Goal: Transaction & Acquisition: Book appointment/travel/reservation

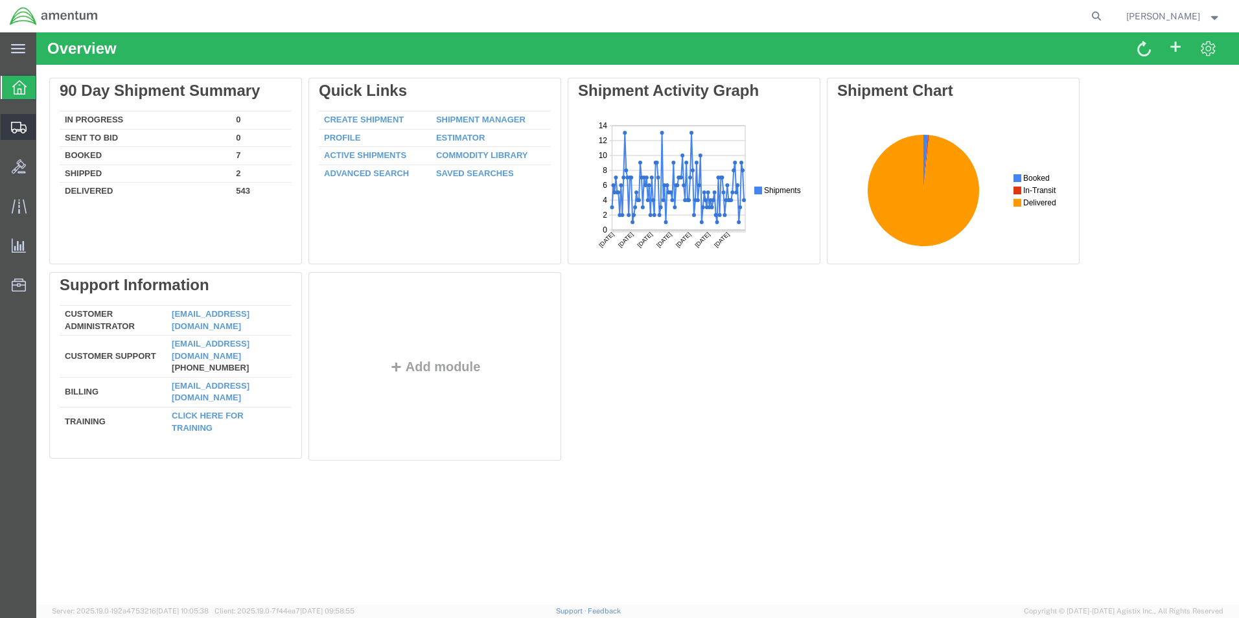
click at [0, 0] on span "Shipment Manager" at bounding box center [0, 0] width 0 height 0
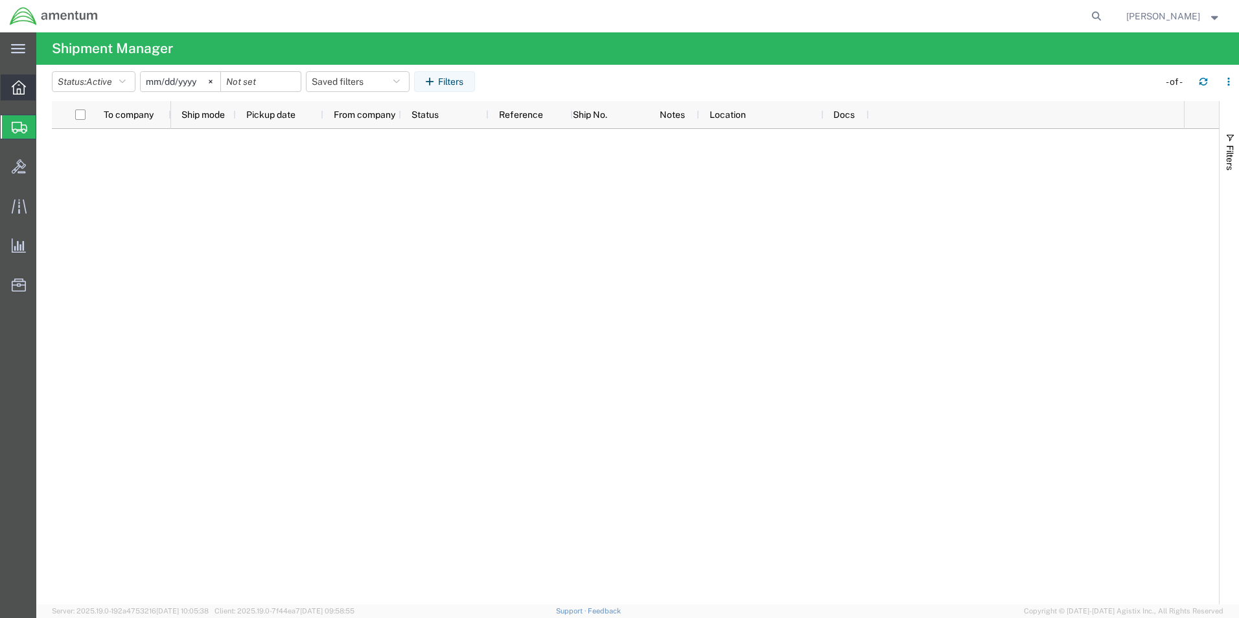
click at [21, 87] on icon at bounding box center [19, 87] width 14 height 14
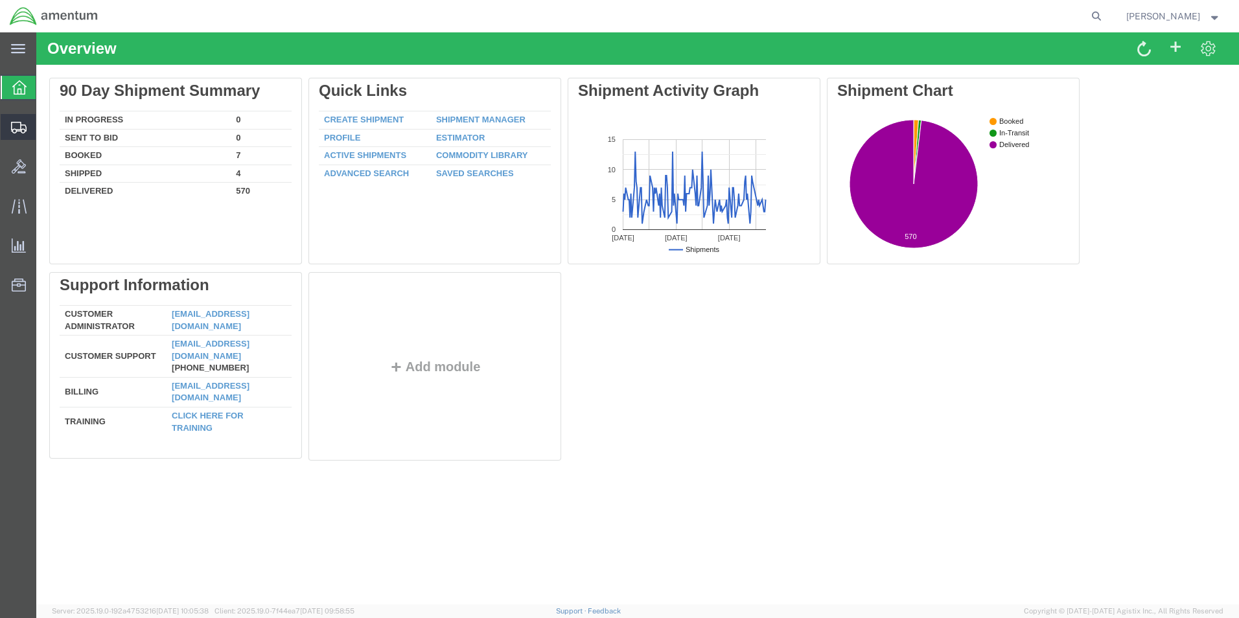
click at [0, 0] on span "Shipment Manager" at bounding box center [0, 0] width 0 height 0
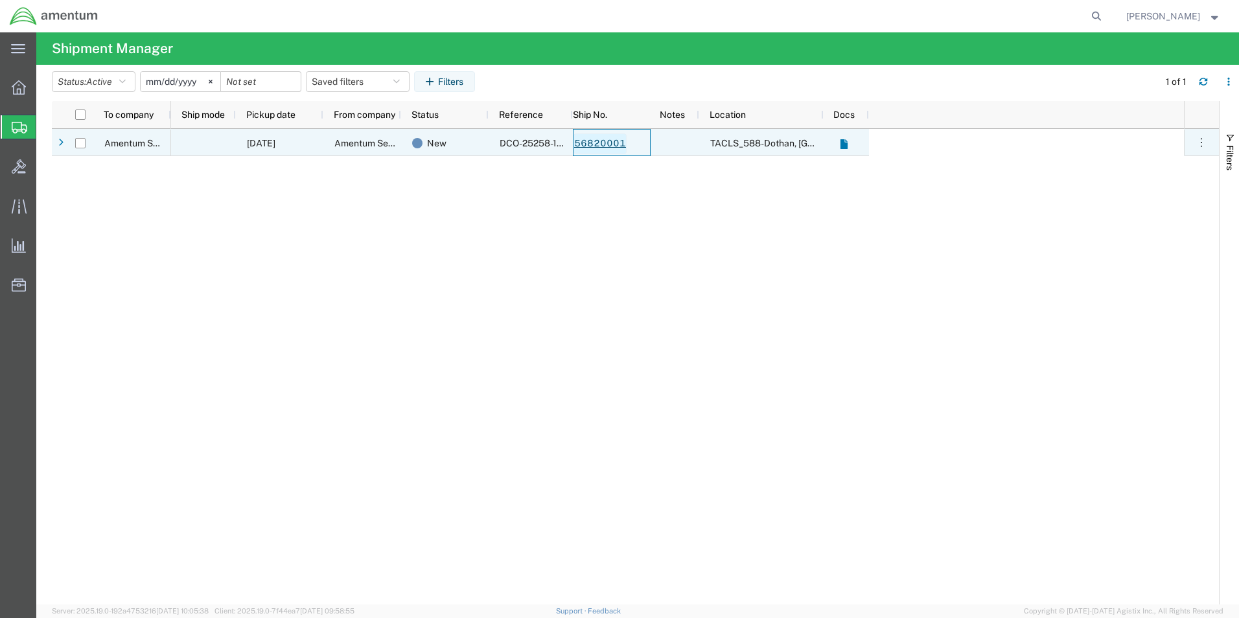
click at [605, 143] on link "56820001" at bounding box center [599, 143] width 53 height 21
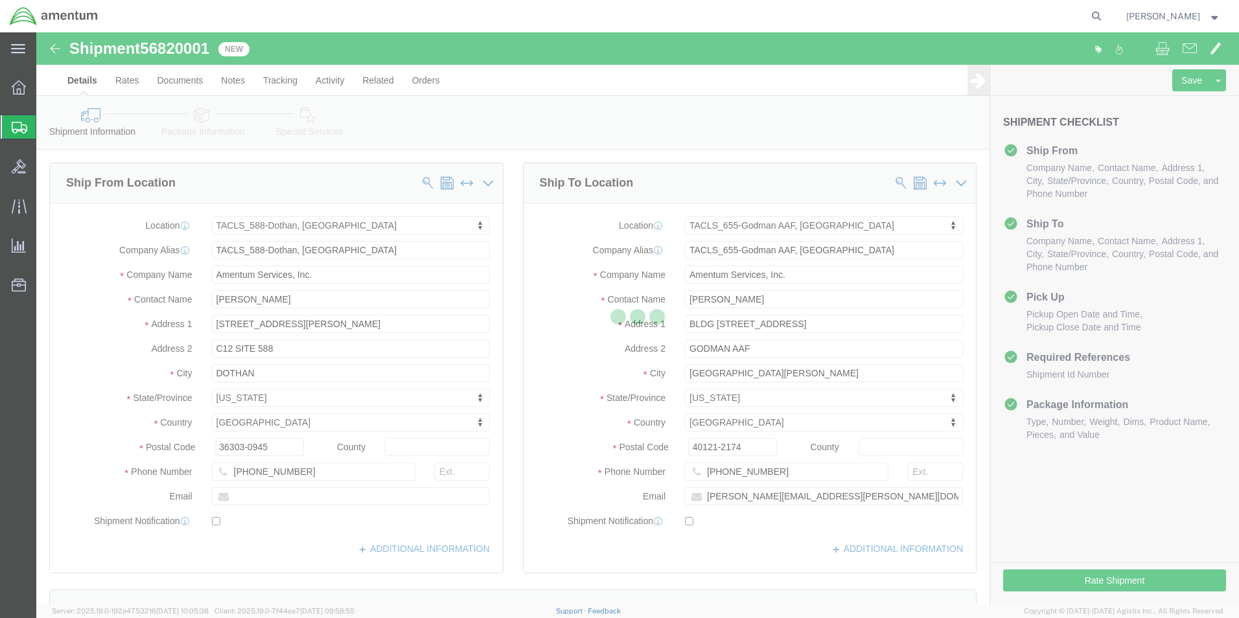
select select "42706"
select select "42727"
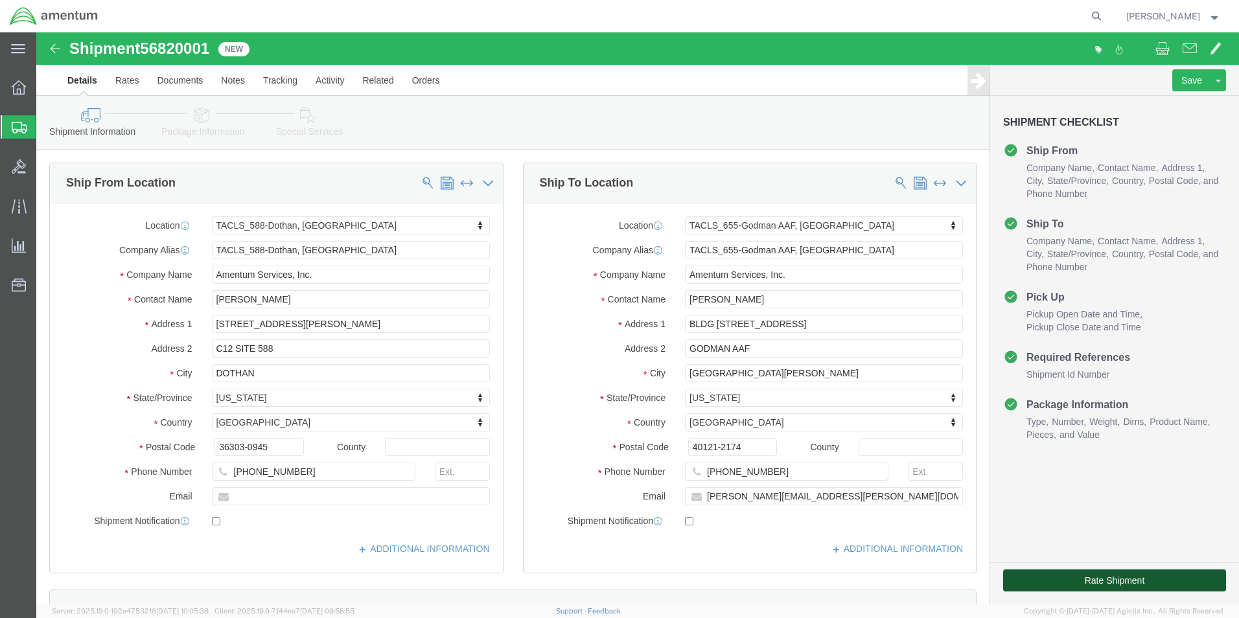
click button "Rate Shipment"
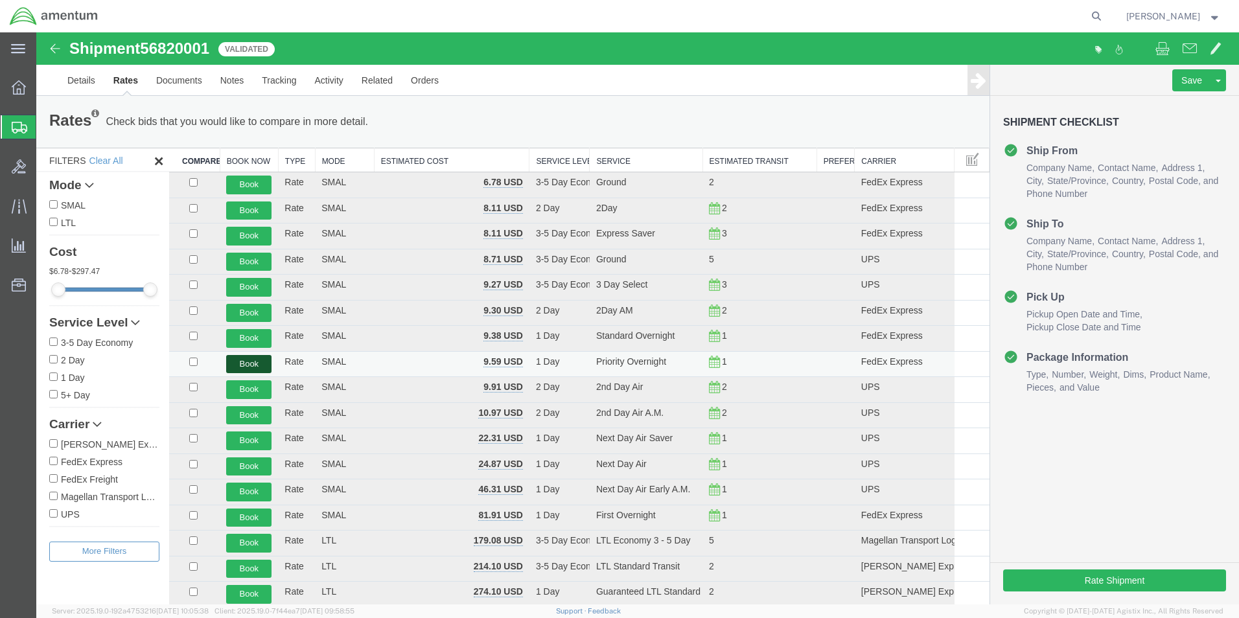
click at [250, 365] on button "Book" at bounding box center [248, 364] width 45 height 19
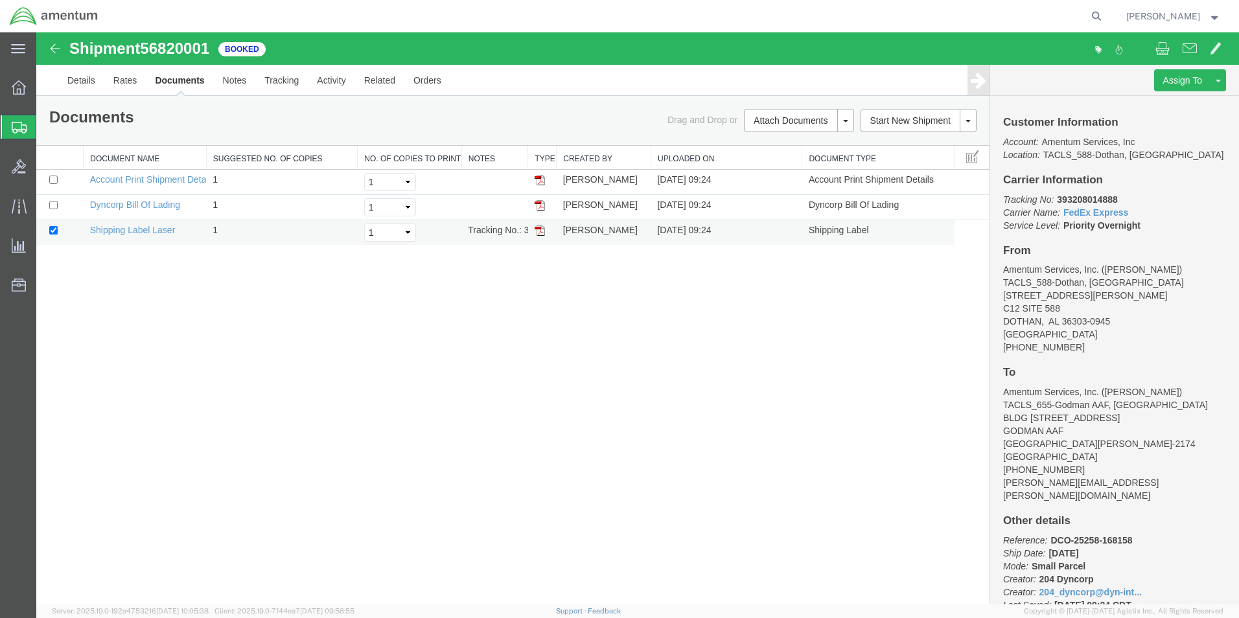
click at [538, 233] on img at bounding box center [540, 230] width 10 height 10
click at [20, 91] on icon at bounding box center [19, 87] width 14 height 14
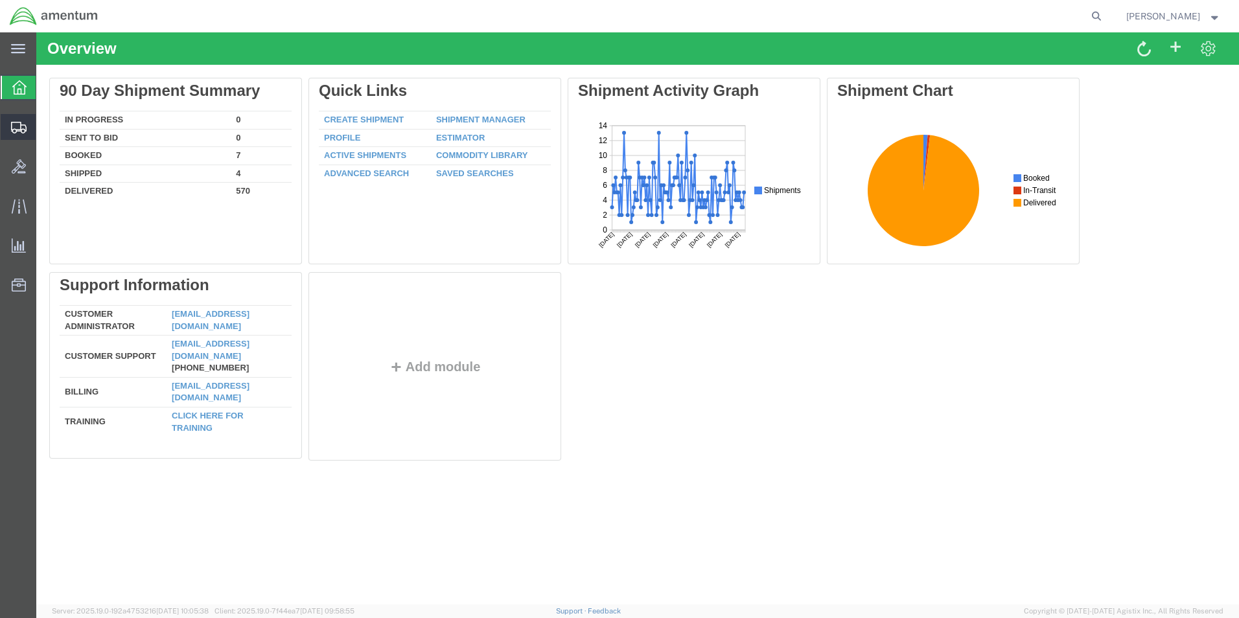
click at [0, 0] on span "Shipment Manager" at bounding box center [0, 0] width 0 height 0
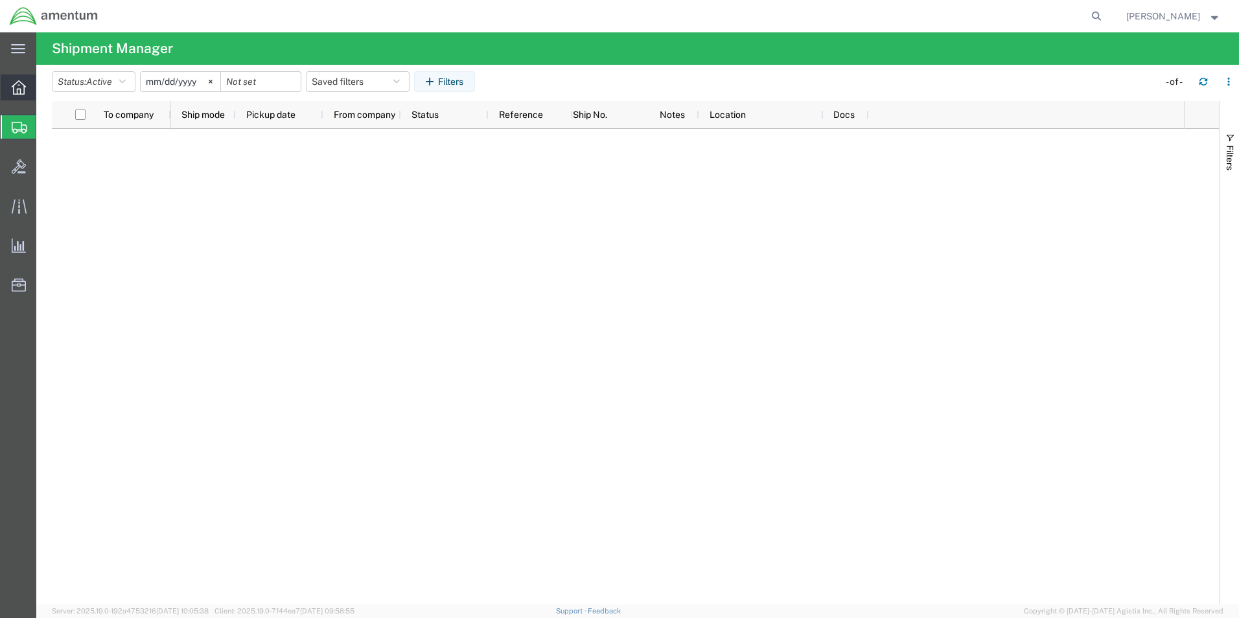
click at [17, 89] on icon at bounding box center [19, 87] width 14 height 14
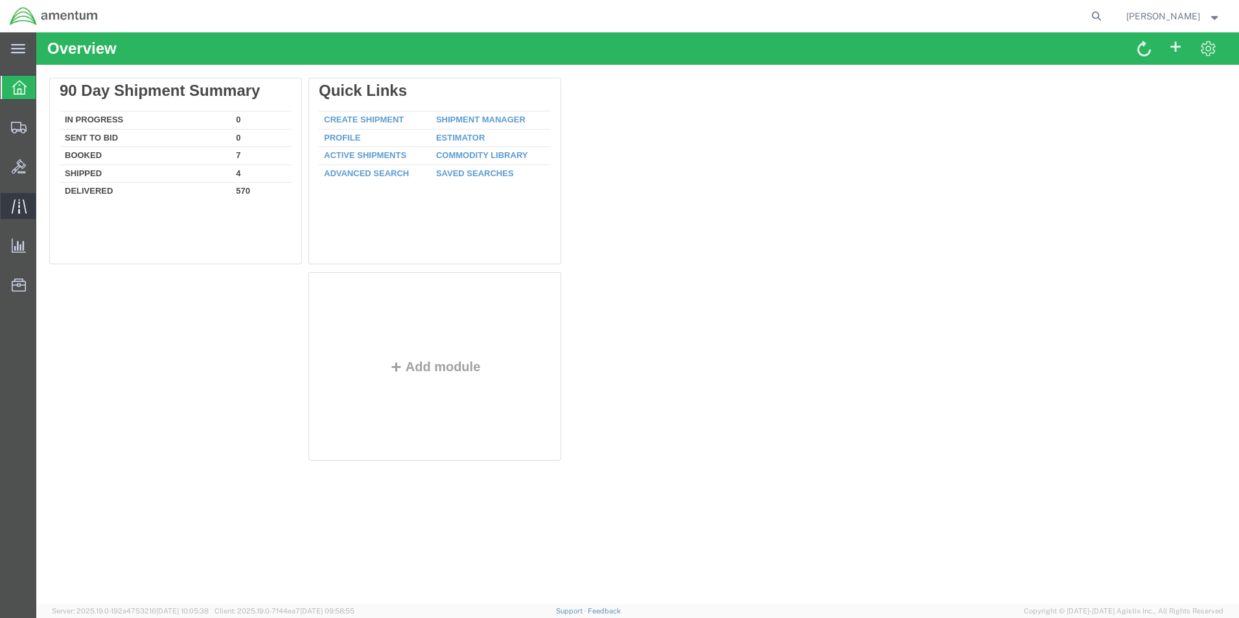
click at [23, 200] on icon at bounding box center [18, 206] width 15 height 14
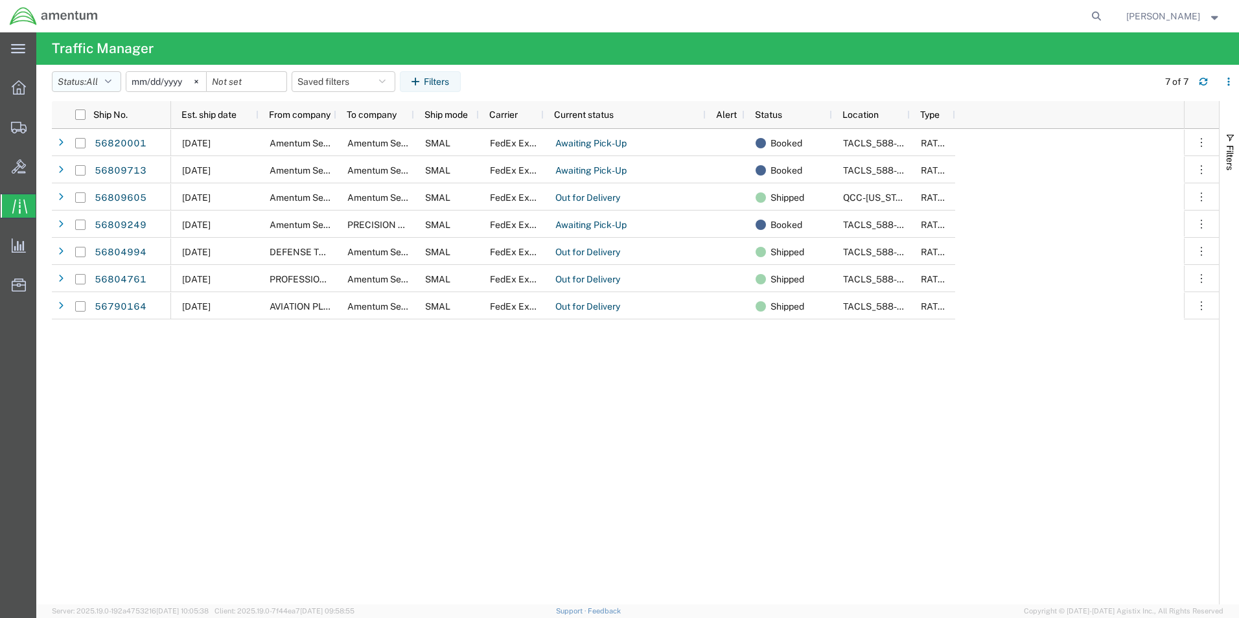
click at [109, 83] on icon "button" at bounding box center [108, 81] width 6 height 9
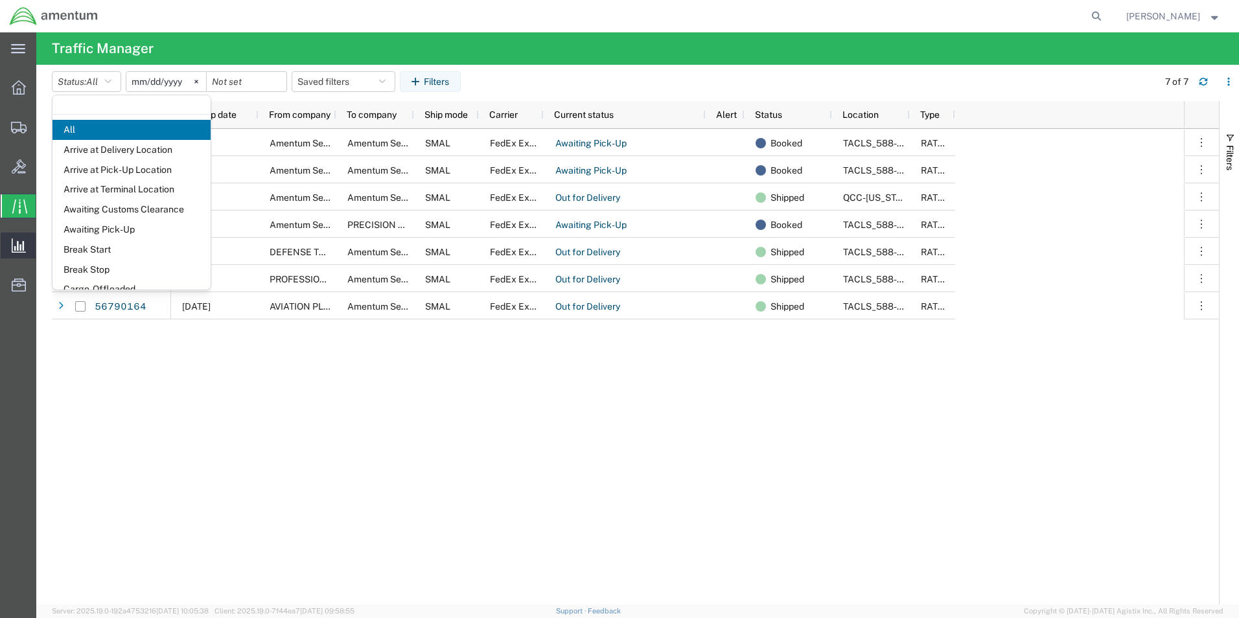
click at [19, 248] on icon at bounding box center [19, 245] width 14 height 14
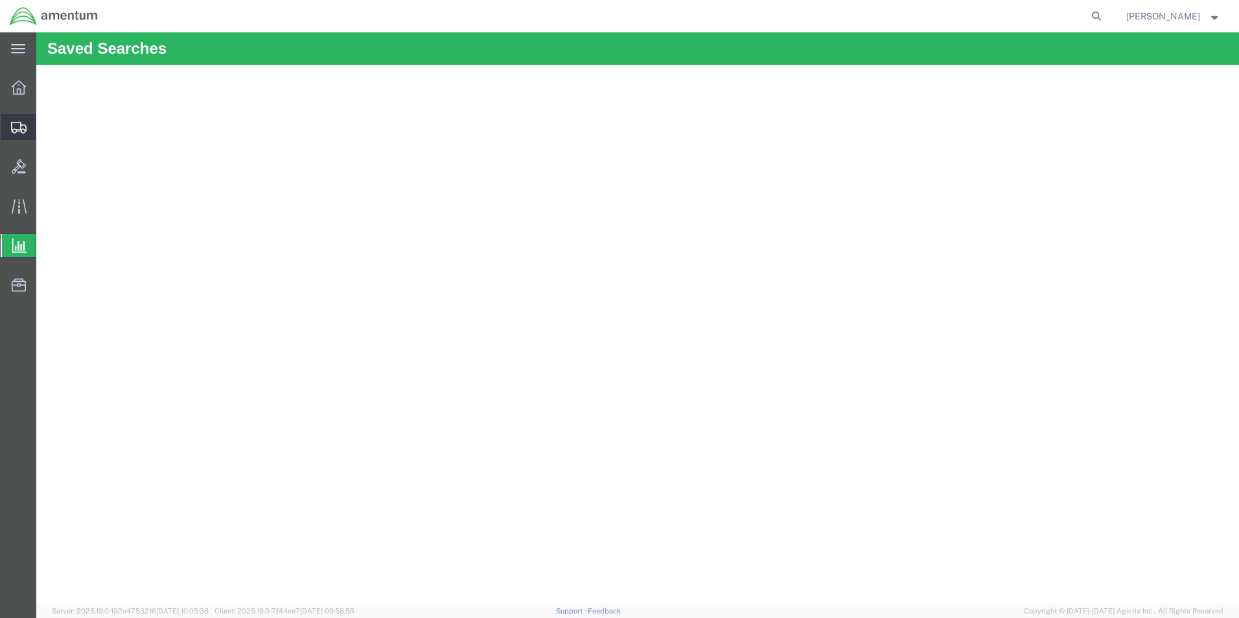
click at [19, 128] on icon at bounding box center [19, 128] width 16 height 12
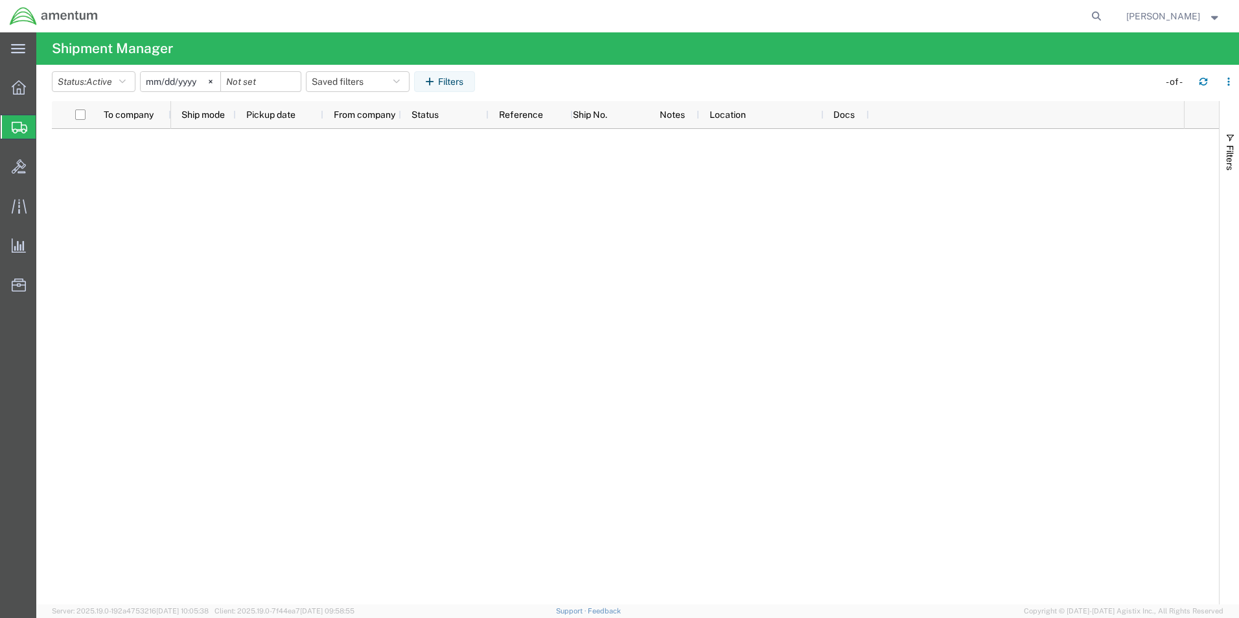
click at [0, 0] on span "Shipment Manager" at bounding box center [0, 0] width 0 height 0
click at [28, 91] on div at bounding box center [19, 88] width 36 height 26
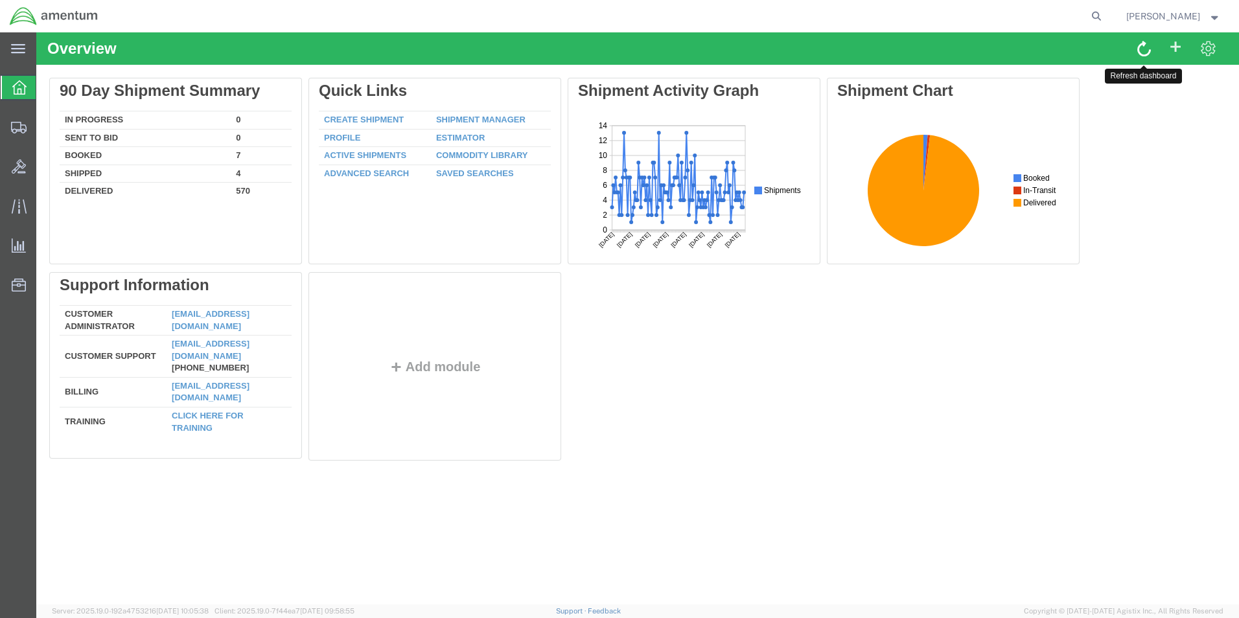
click at [1140, 43] on span at bounding box center [1144, 48] width 14 height 17
click at [0, 0] on span "Shipment Manager" at bounding box center [0, 0] width 0 height 0
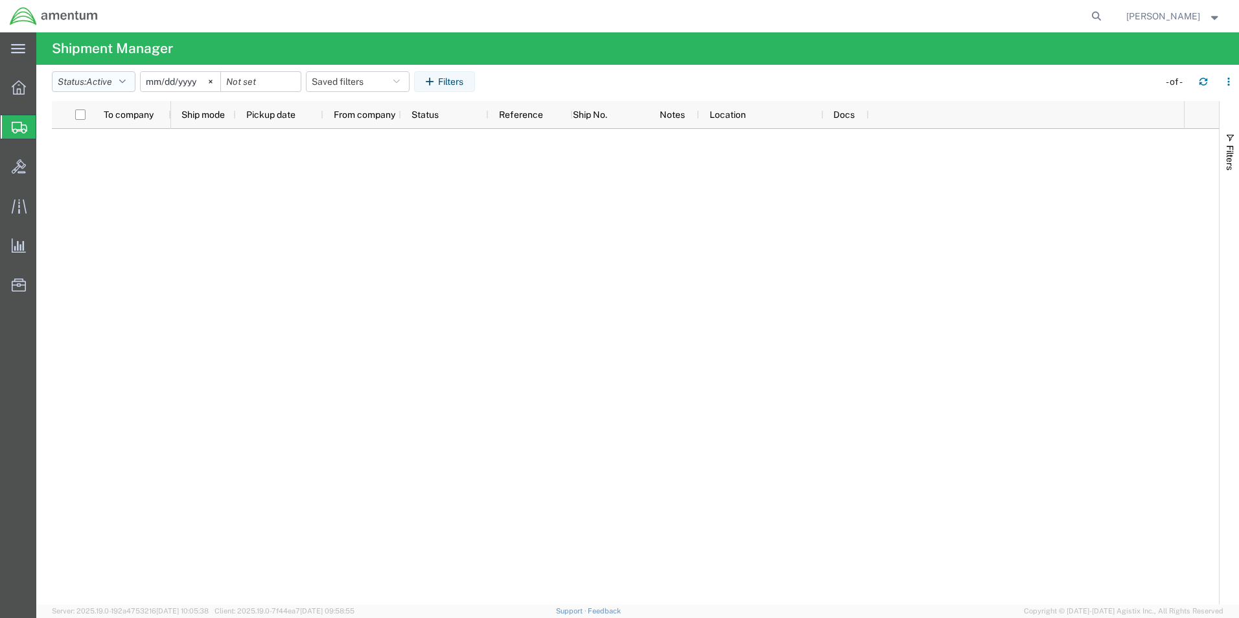
click at [124, 76] on button "Status: Active" at bounding box center [94, 81] width 84 height 21
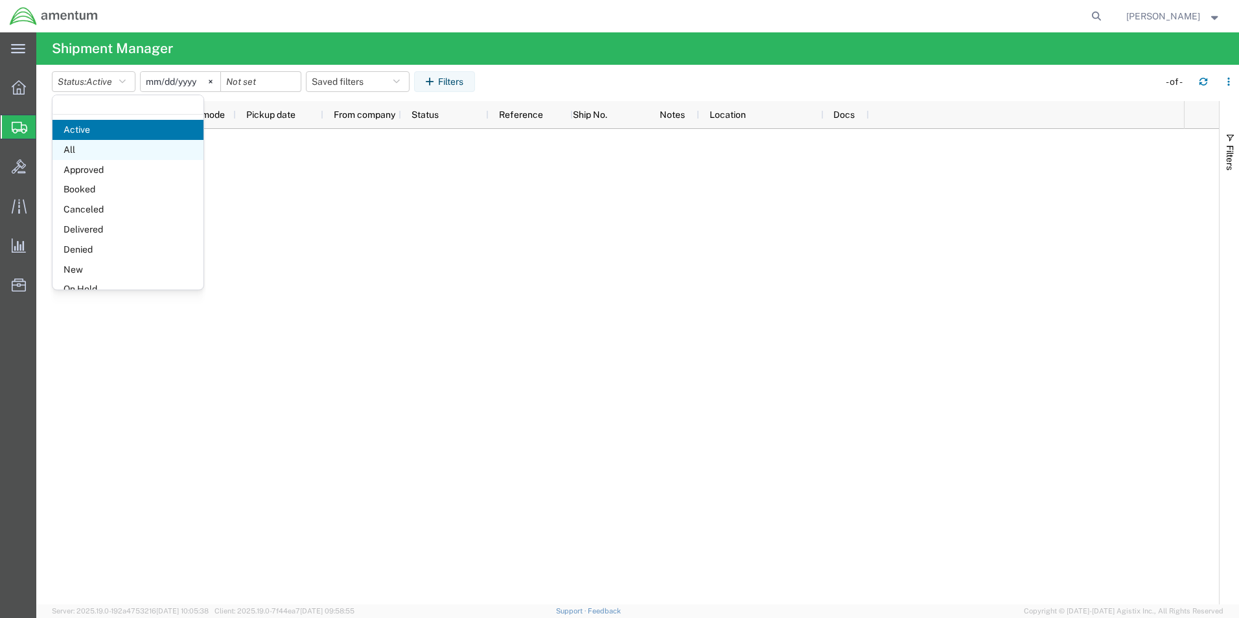
click at [128, 144] on span "All" at bounding box center [127, 150] width 151 height 20
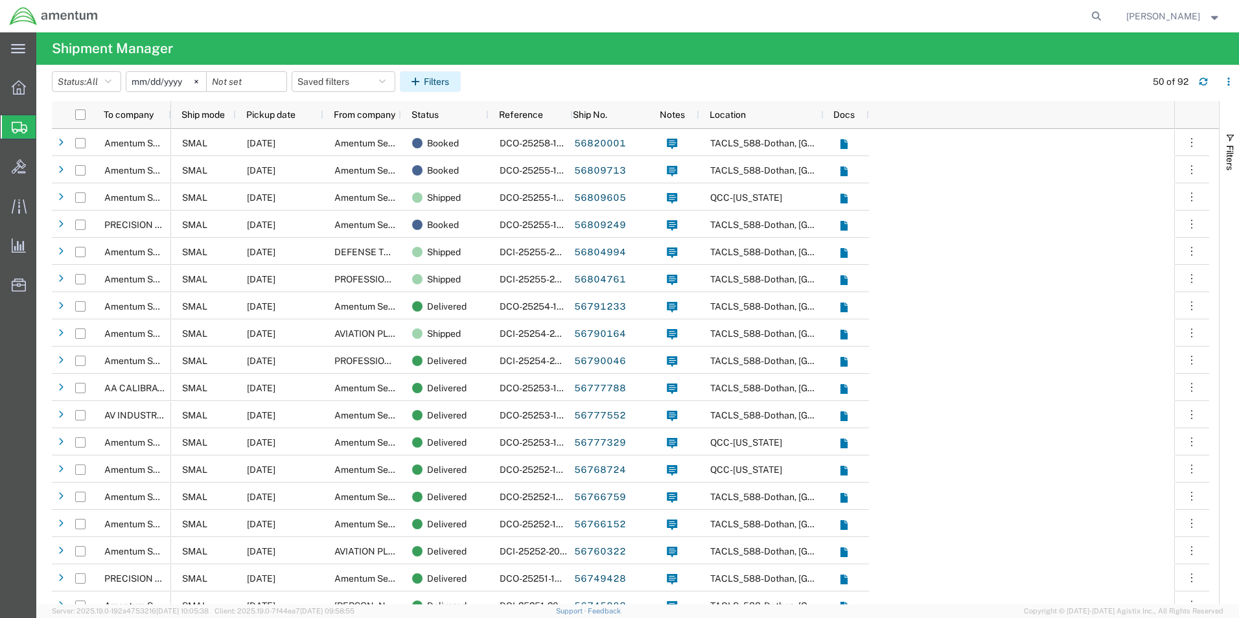
click at [431, 85] on button "Filters" at bounding box center [430, 81] width 61 height 21
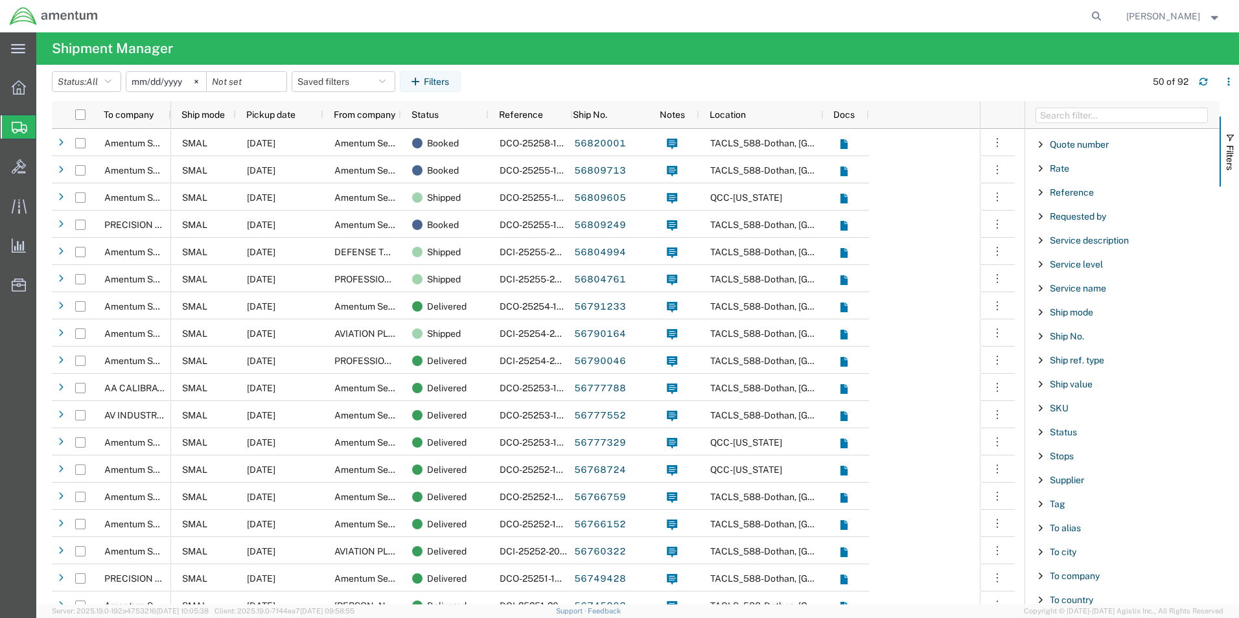
scroll to position [907, 0]
click at [18, 95] on div at bounding box center [19, 88] width 36 height 26
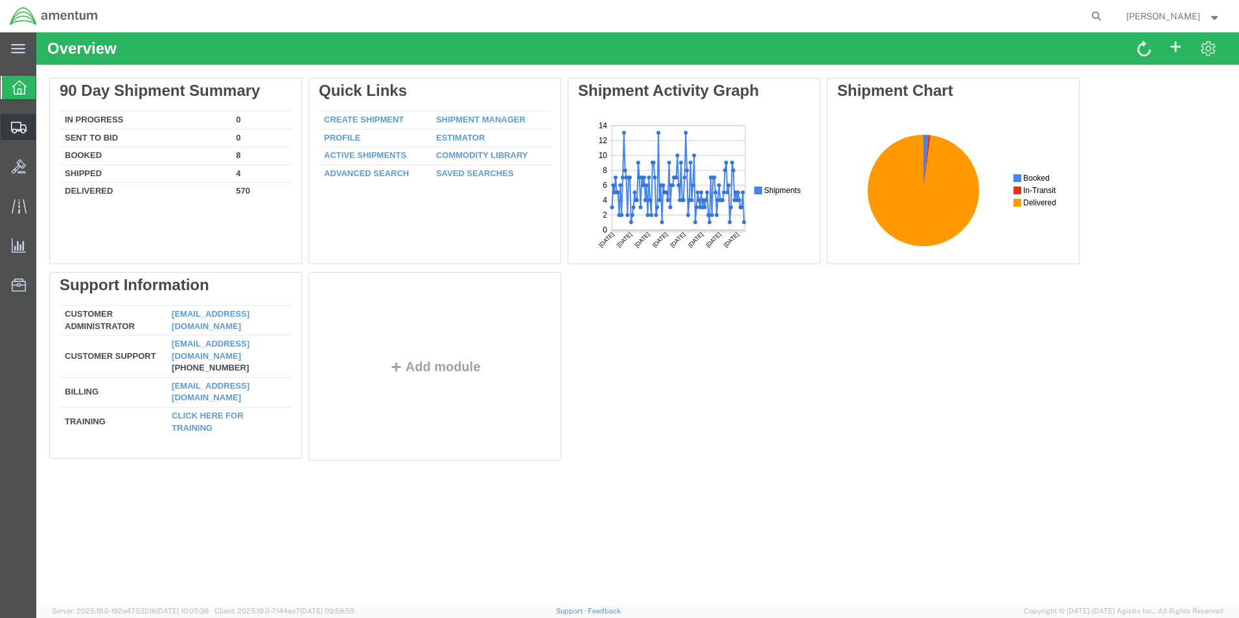
click at [0, 0] on span "Shipment Manager" at bounding box center [0, 0] width 0 height 0
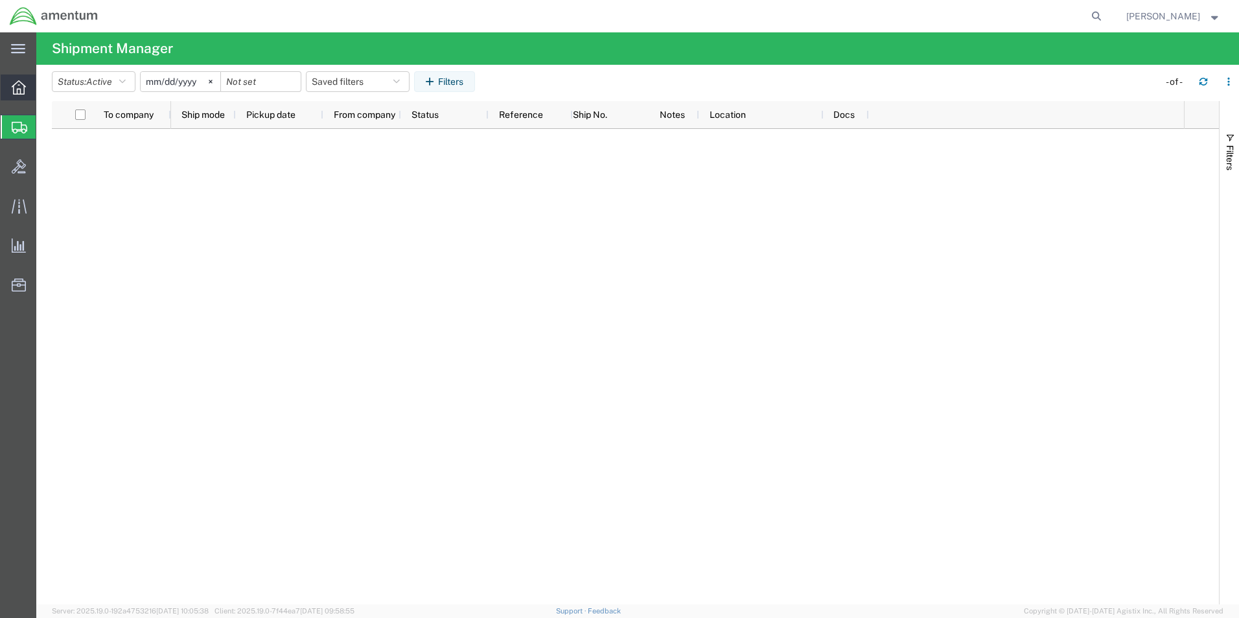
click at [15, 95] on div at bounding box center [19, 88] width 36 height 26
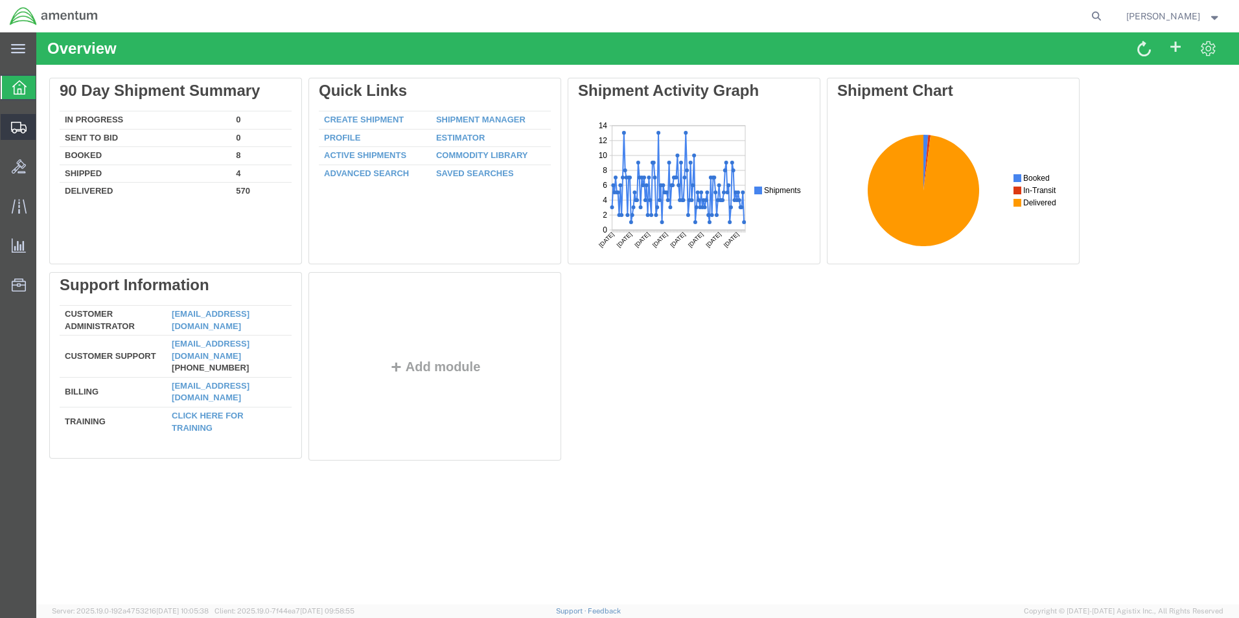
click at [0, 0] on span "Shipment Manager" at bounding box center [0, 0] width 0 height 0
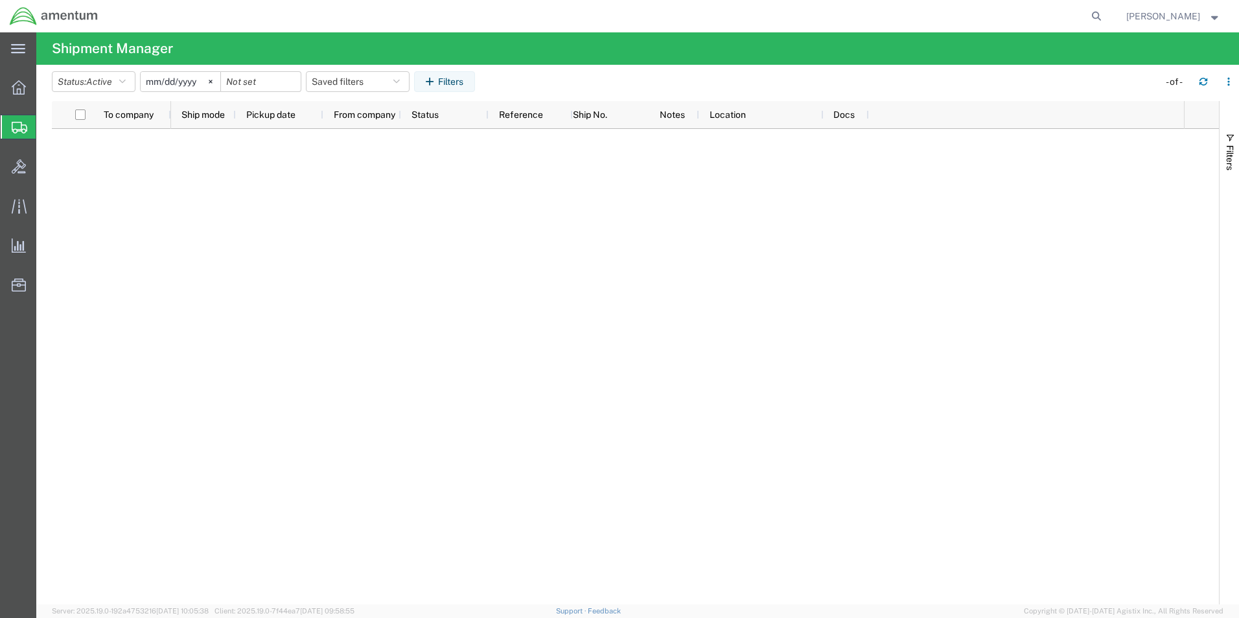
click at [0, 0] on span "Shipment Manager" at bounding box center [0, 0] width 0 height 0
click at [20, 94] on icon at bounding box center [19, 87] width 14 height 14
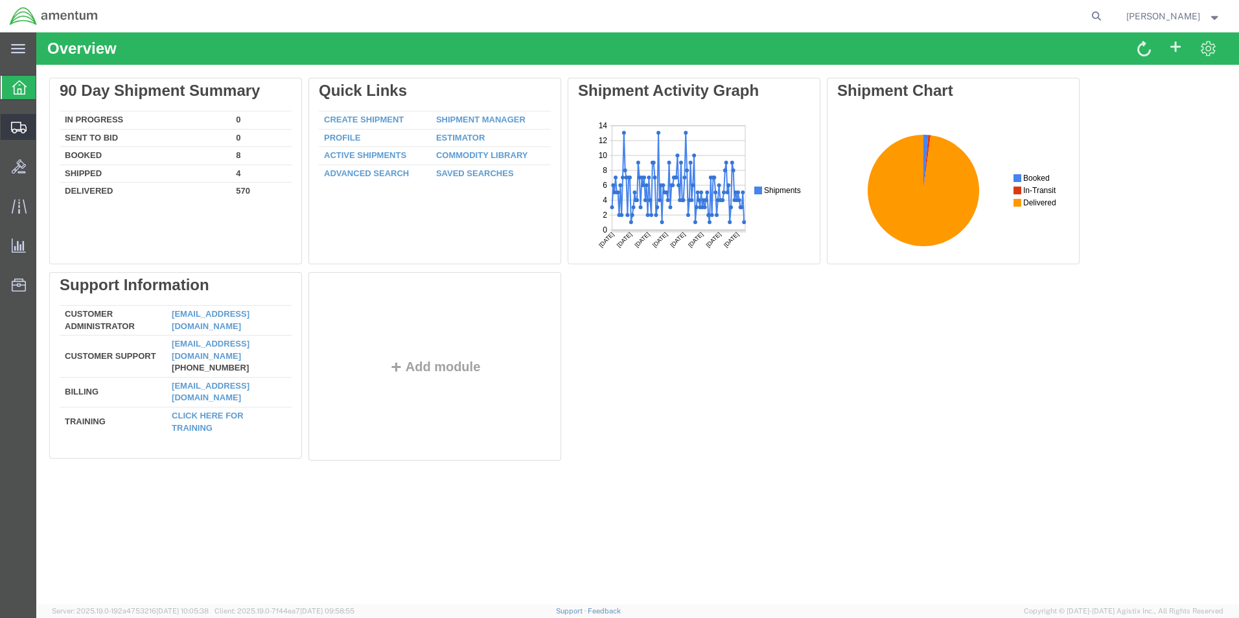
click at [0, 0] on span "Shipment Manager" at bounding box center [0, 0] width 0 height 0
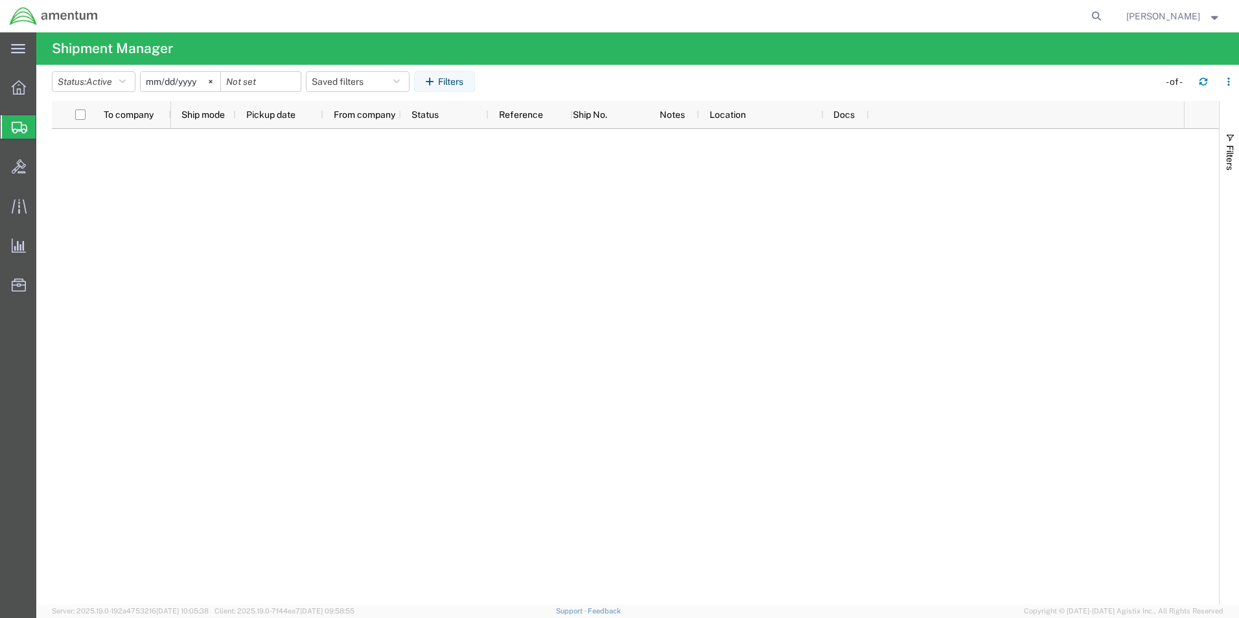
click at [0, 0] on span "Shipment Manager" at bounding box center [0, 0] width 0 height 0
click at [11, 88] on div at bounding box center [19, 88] width 36 height 26
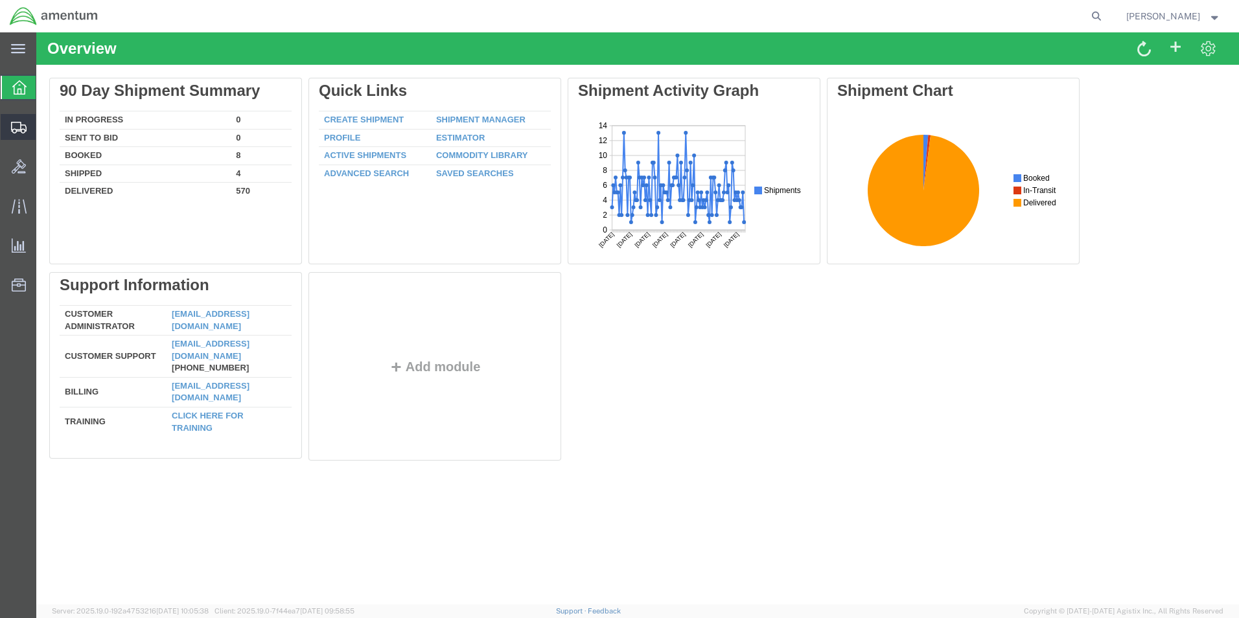
click at [0, 0] on span "Shipment Manager" at bounding box center [0, 0] width 0 height 0
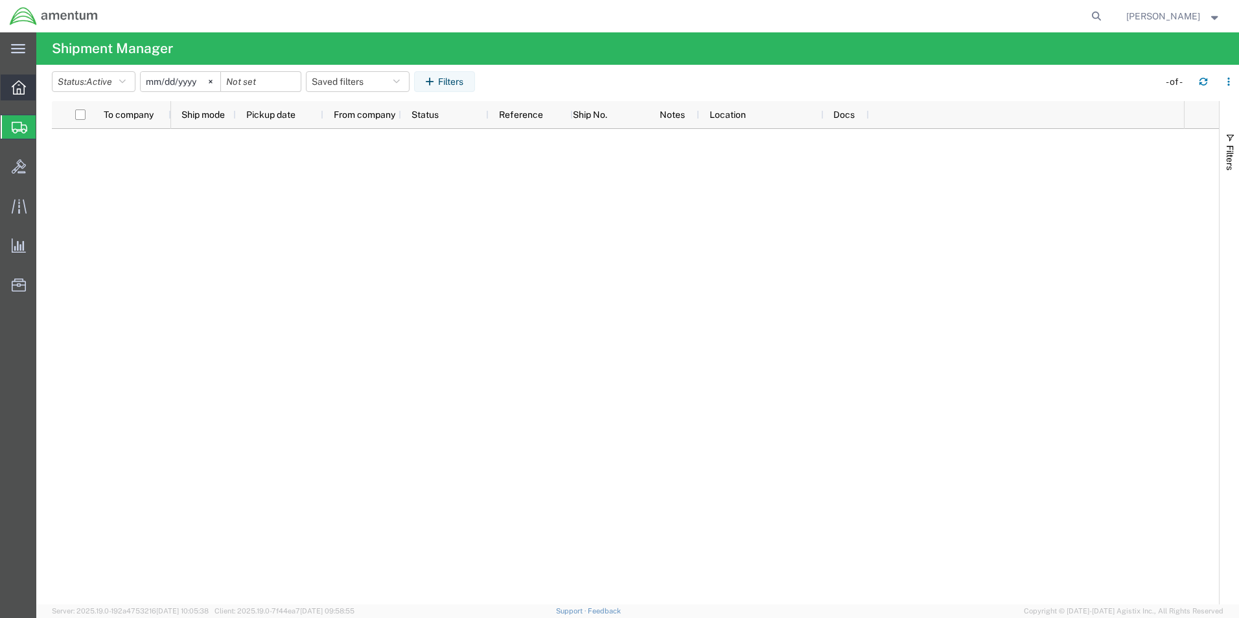
click at [19, 88] on icon at bounding box center [19, 87] width 14 height 14
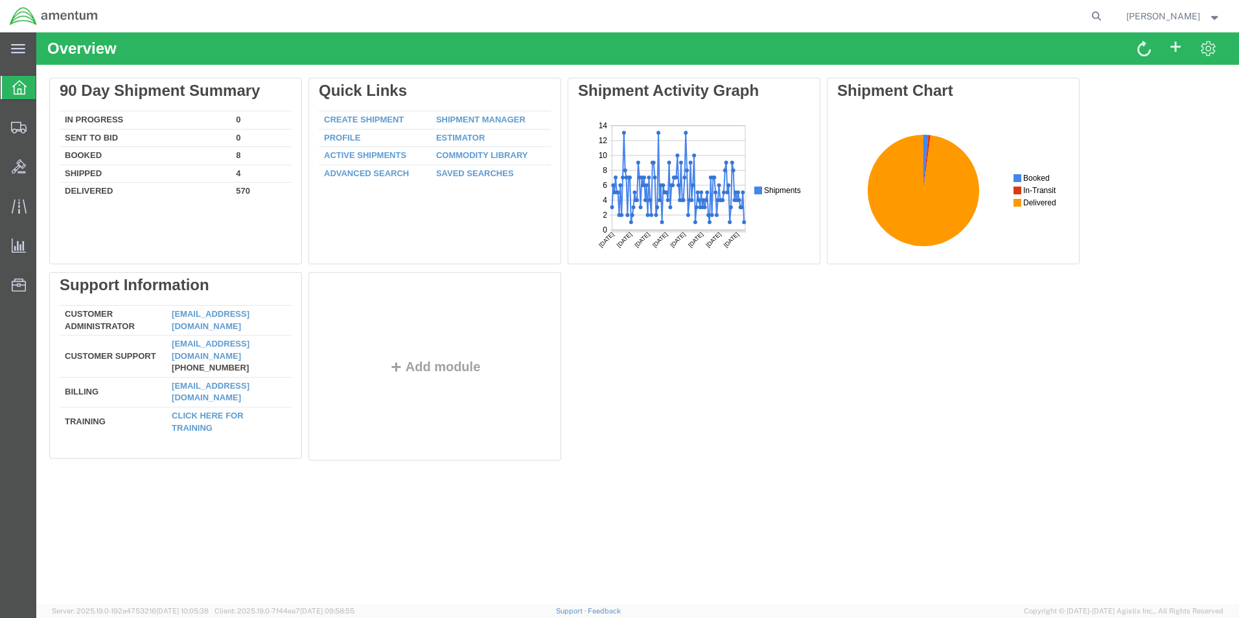
click at [22, 88] on icon at bounding box center [19, 87] width 14 height 14
click at [0, 0] on span "Shipment Manager" at bounding box center [0, 0] width 0 height 0
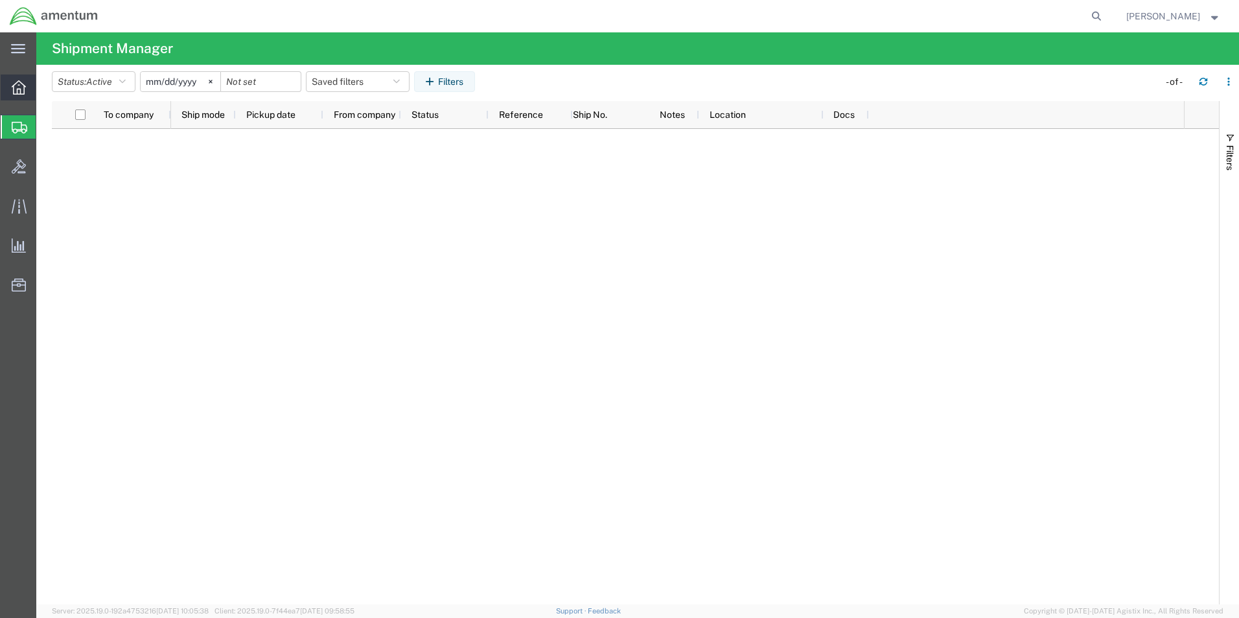
click at [30, 93] on div at bounding box center [19, 88] width 36 height 26
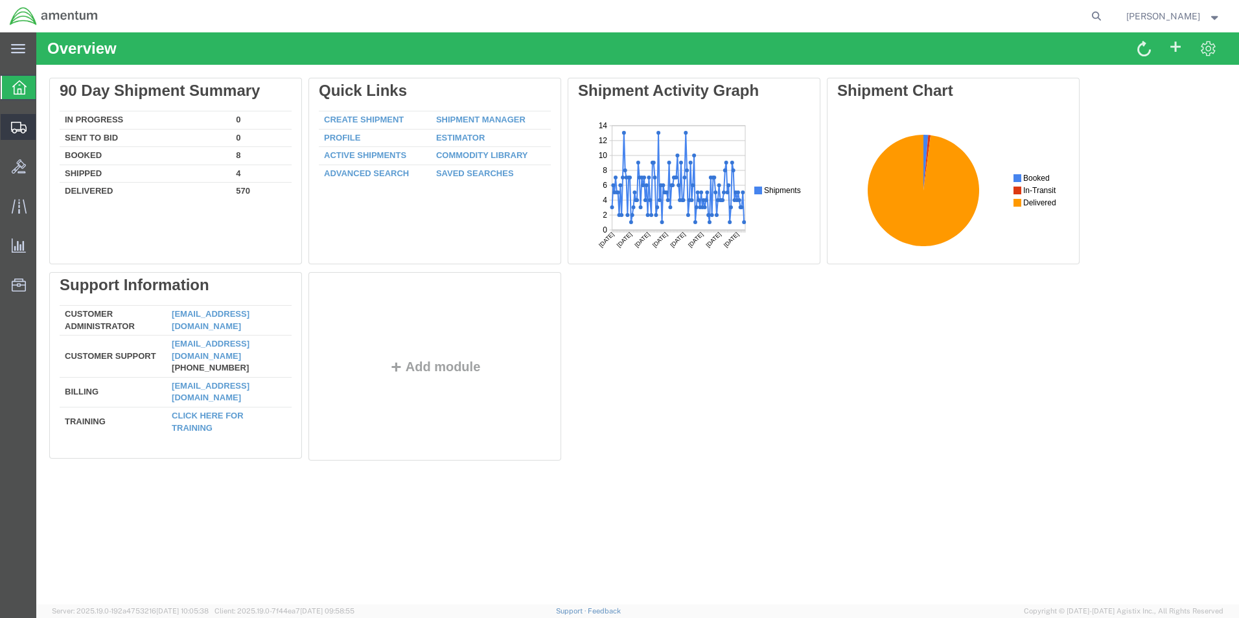
click at [0, 0] on span "Shipment Manager" at bounding box center [0, 0] width 0 height 0
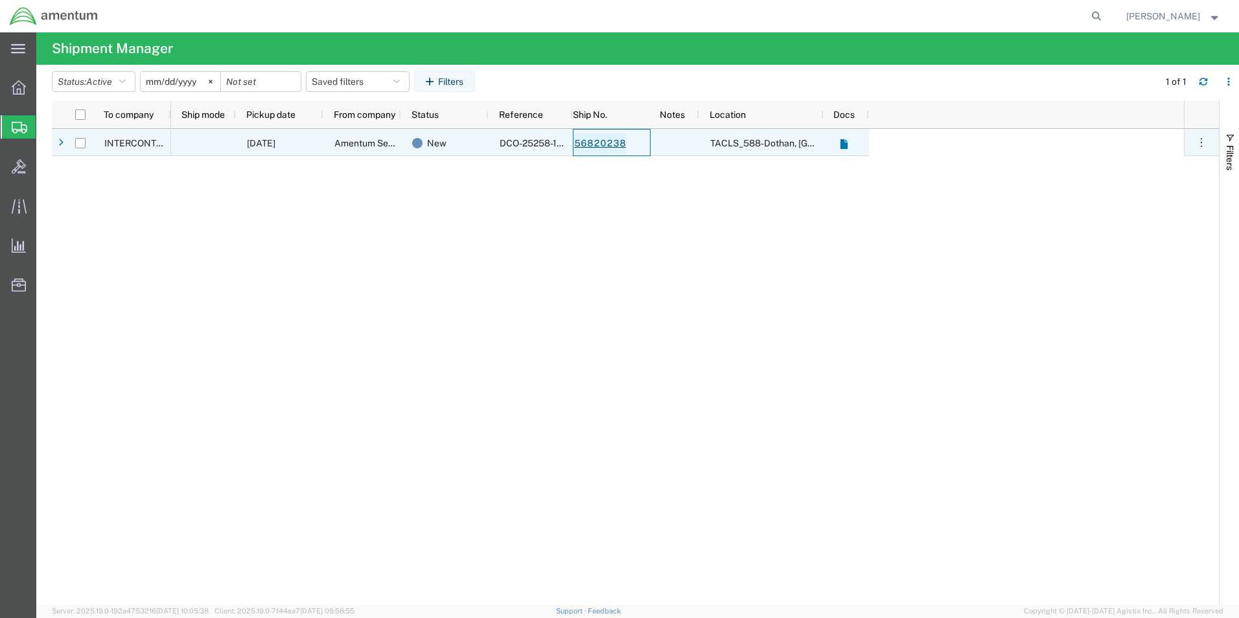
click at [604, 146] on link "56820238" at bounding box center [599, 143] width 53 height 21
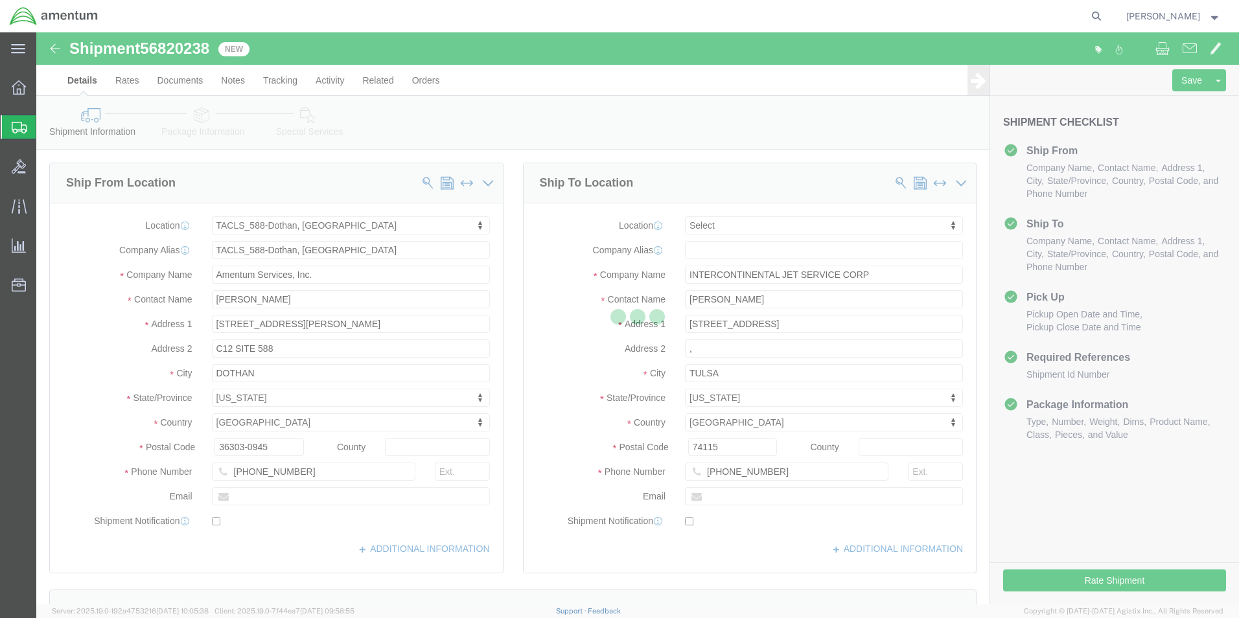
select select "42706"
select select
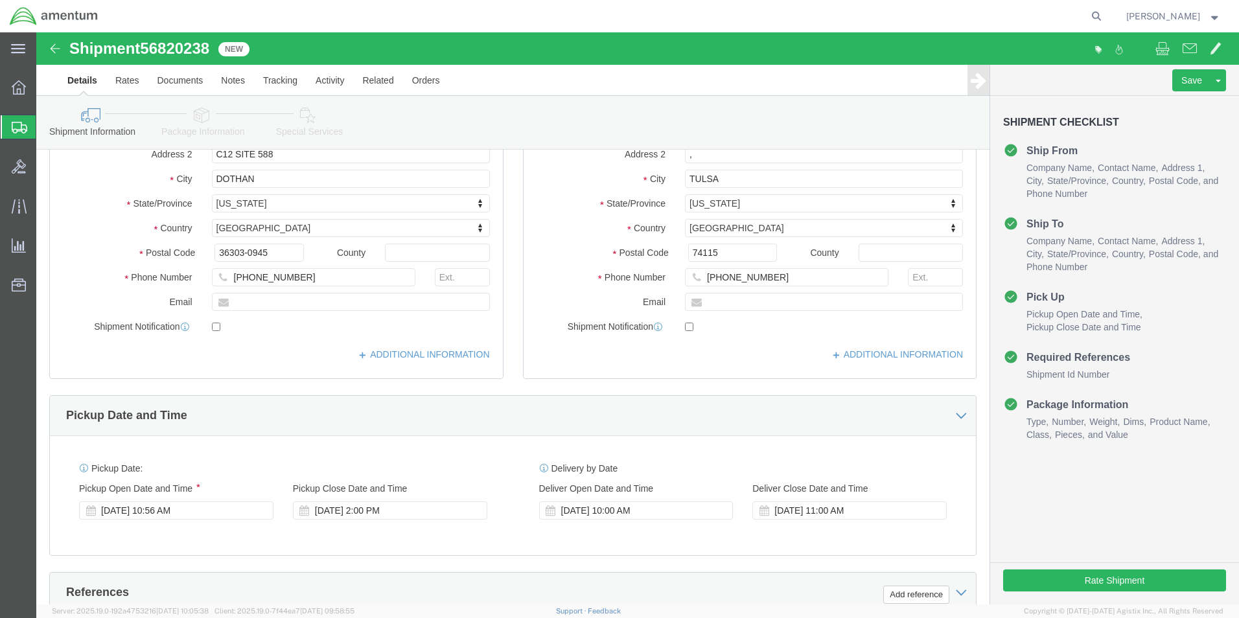
scroll to position [324, 0]
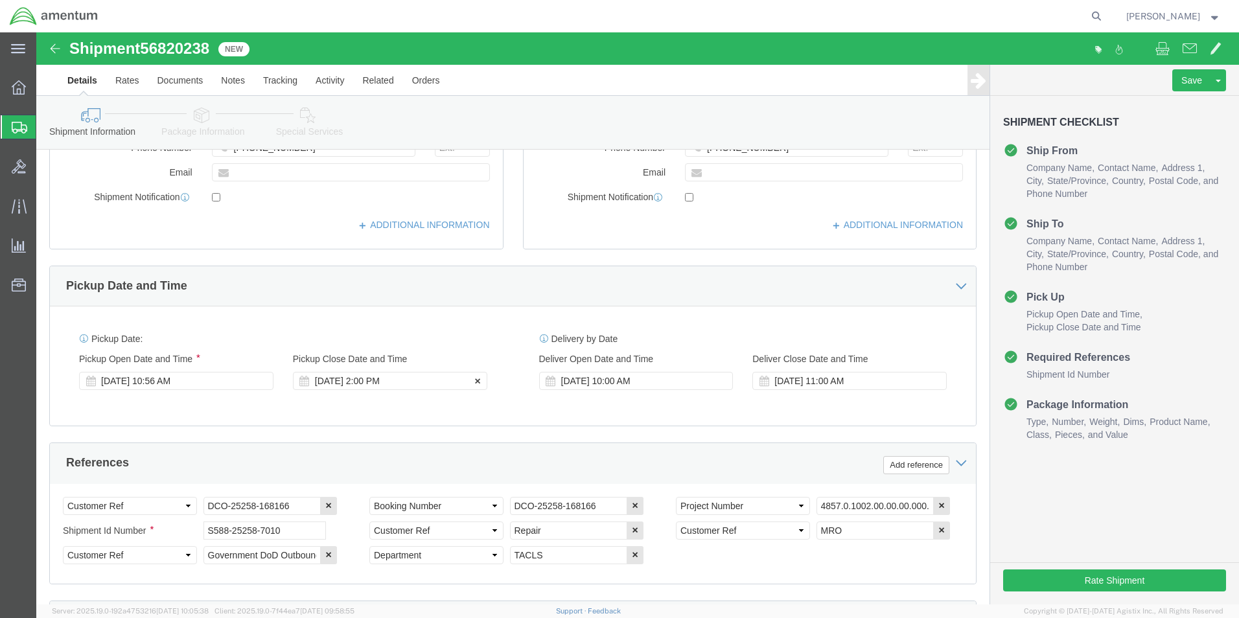
click div "[DATE] 2:00 PM"
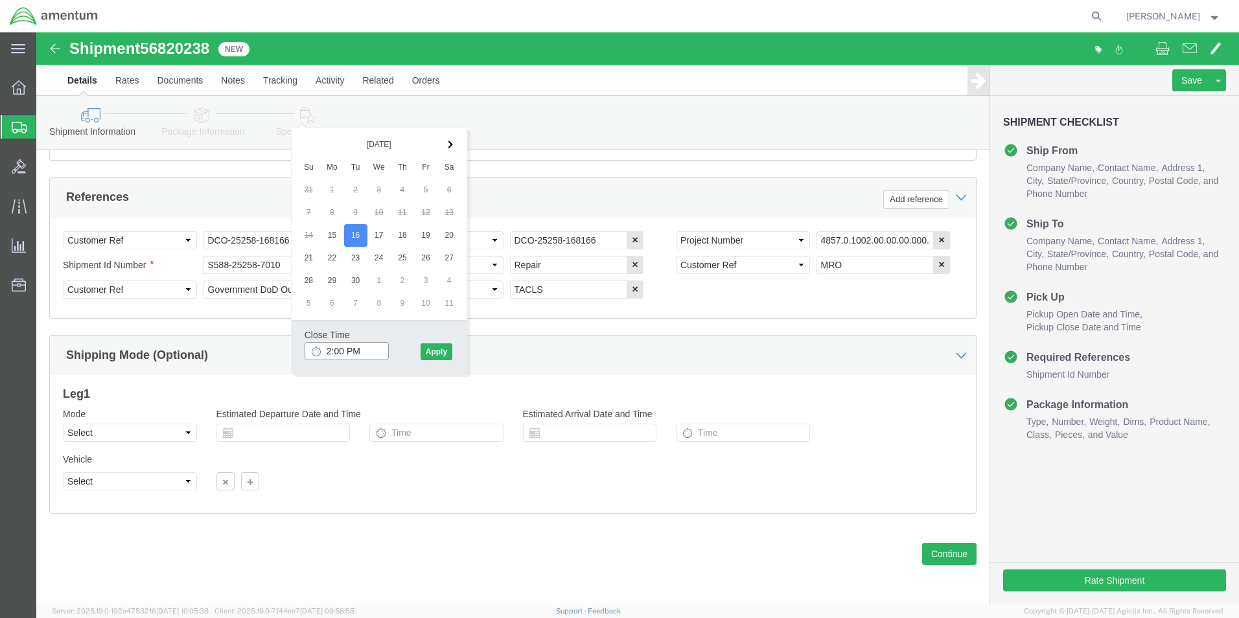
click input "2:00 PM"
type input "4:00 PM"
click button "Apply"
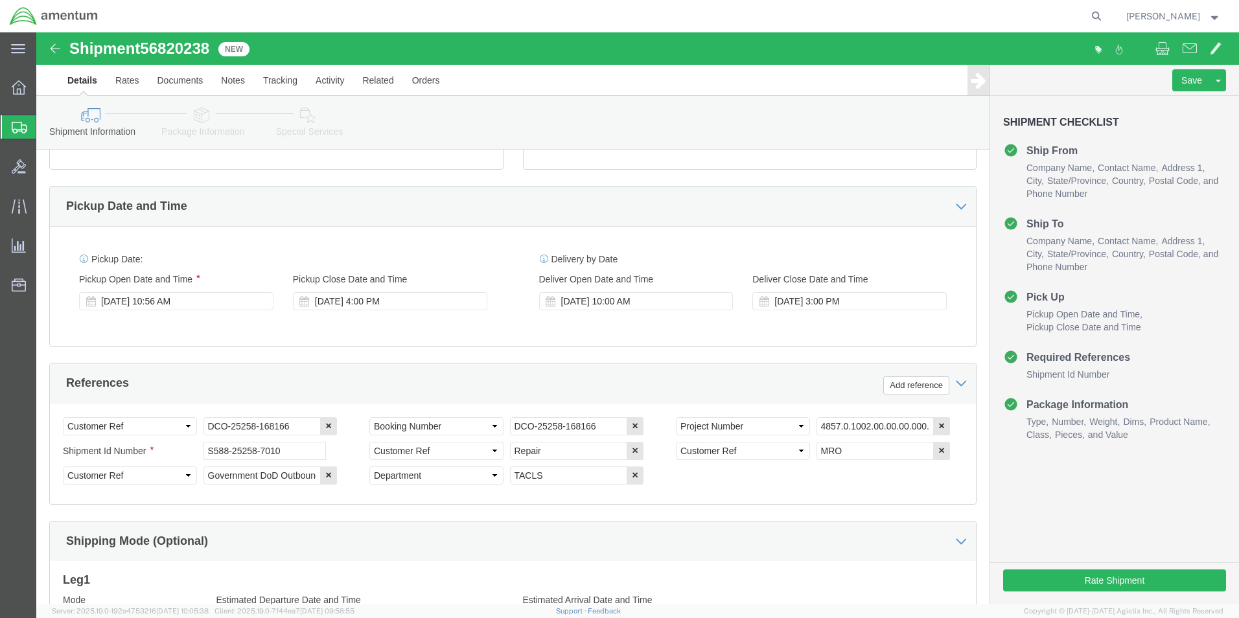
scroll to position [454, 0]
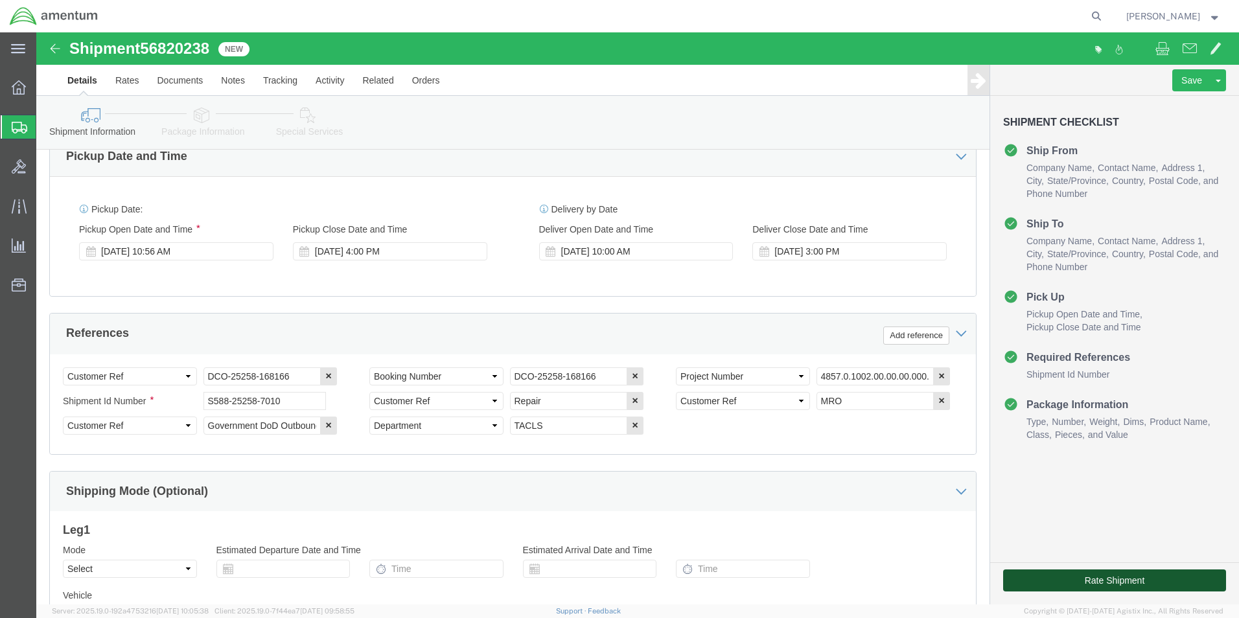
click button "Rate Shipment"
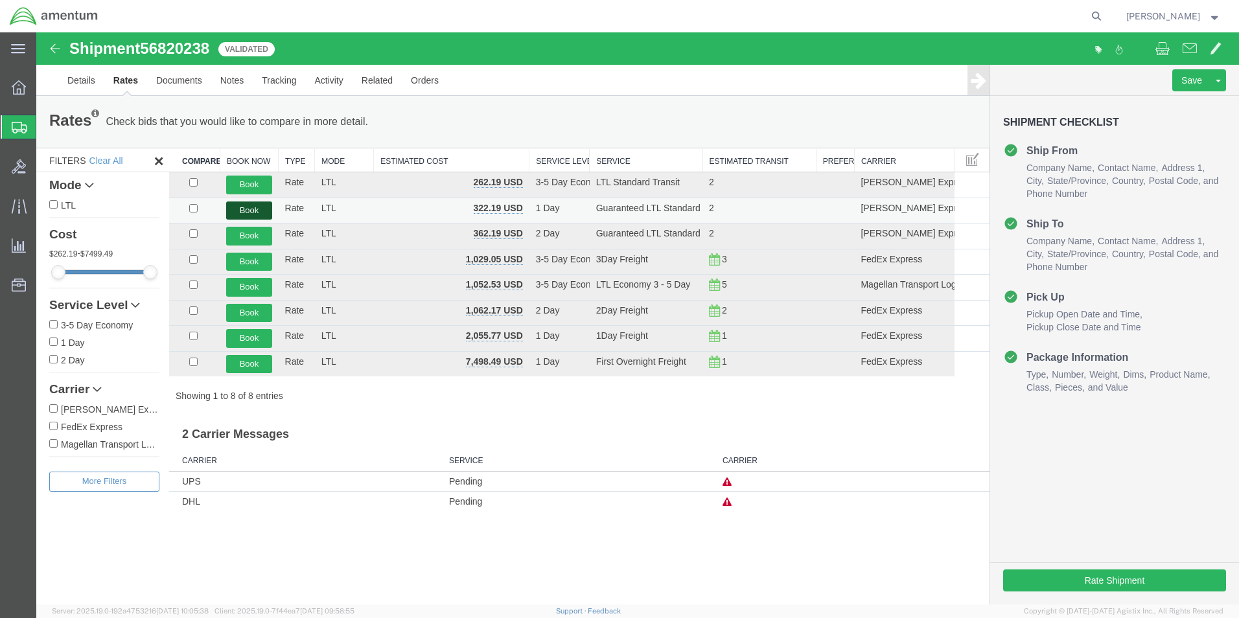
click at [247, 210] on button "Book" at bounding box center [248, 210] width 45 height 19
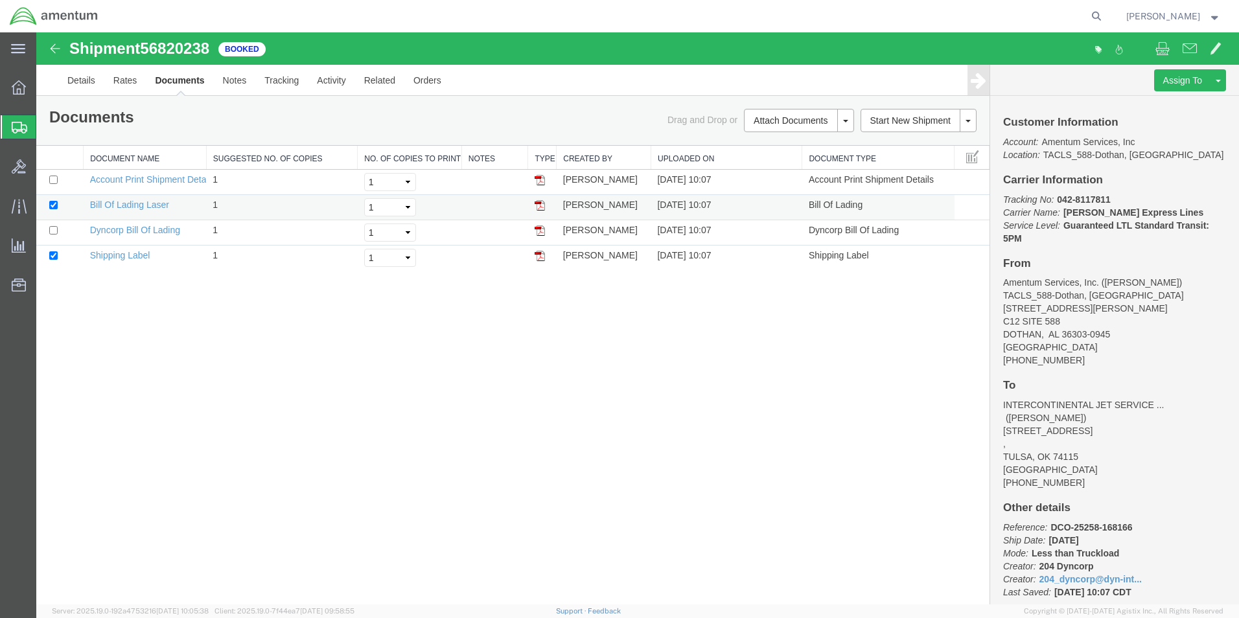
click at [540, 207] on img at bounding box center [540, 205] width 10 height 10
